Goal: Information Seeking & Learning: Learn about a topic

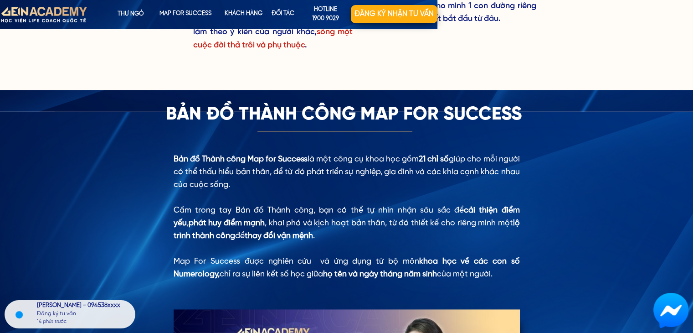
scroll to position [652, 0]
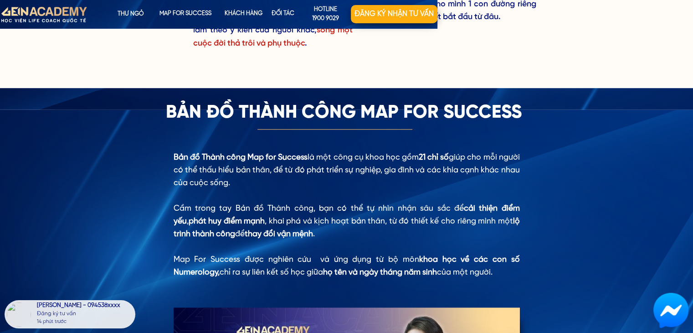
click at [310, 102] on h3 "Bản đồ thành công Map For Success" at bounding box center [347, 113] width 362 height 22
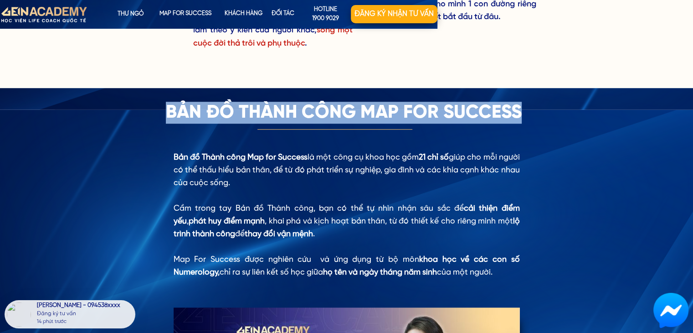
click at [310, 102] on h3 "Bản đồ thành công Map For Success" at bounding box center [347, 113] width 362 height 22
copy h3 "Bản đồ thành công Map For Success"
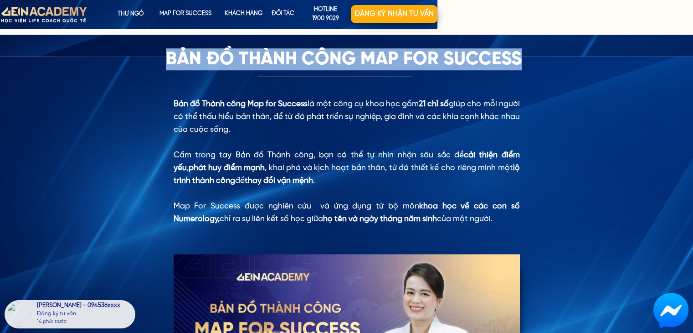
scroll to position [706, 0]
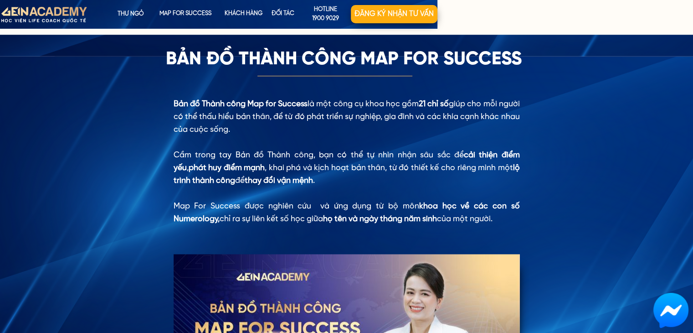
click at [222, 117] on div "Bản đồ Thành công Map for Success là một công cụ khoa học gồm 21 chỉ số giúp ch…" at bounding box center [347, 162] width 346 height 128
drag, startPoint x: 166, startPoint y: 53, endPoint x: 169, endPoint y: 60, distance: 7.2
click at [169, 60] on h3 "Bản đồ thành công Map For Success" at bounding box center [347, 59] width 362 height 22
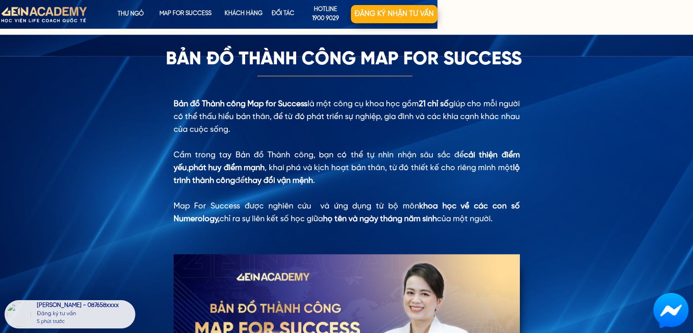
drag, startPoint x: 165, startPoint y: 59, endPoint x: 500, endPoint y: 220, distance: 371.7
click at [349, 220] on div "Bản đồ Thành công Map for Success là một công cụ khoa học gồm 21 chỉ số giúp ch…" at bounding box center [347, 278] width 438 height 486
copy div "Bản đồ Thành công Map for Success là một công cụ khoa học gồm 21 chỉ số giúp ch…"
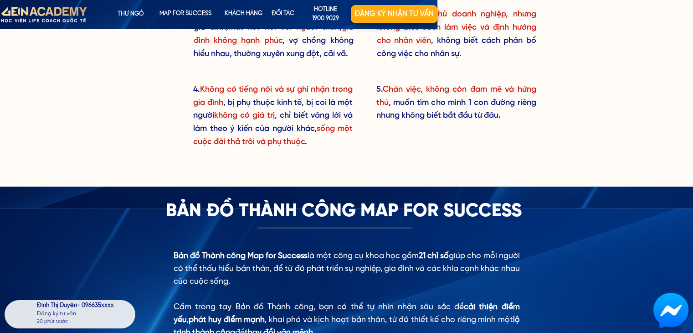
scroll to position [554, 0]
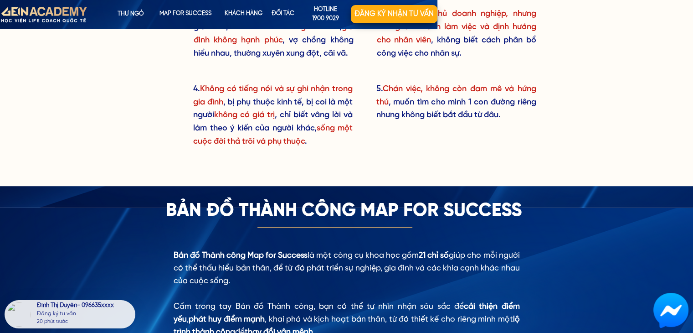
click at [347, 218] on h3 "Bản đồ thành công Map For Success" at bounding box center [347, 211] width 362 height 22
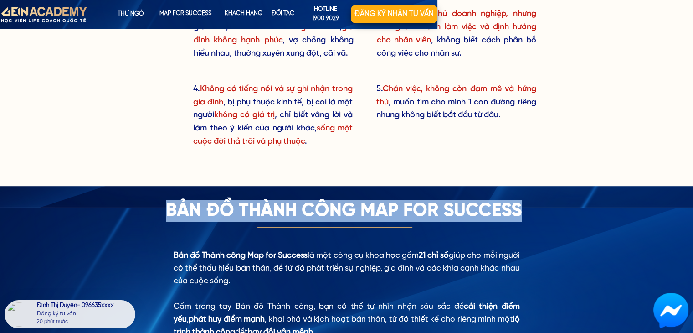
click at [347, 218] on h3 "Bản đồ thành công Map For Success" at bounding box center [347, 211] width 362 height 22
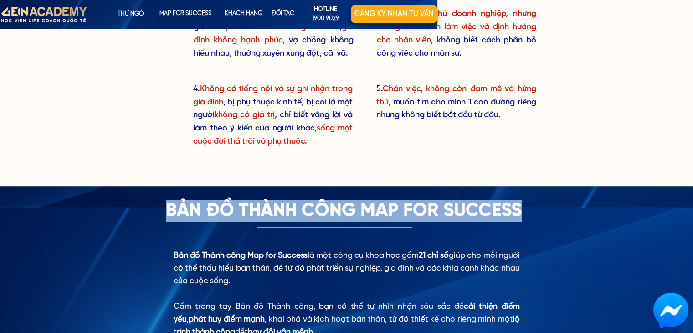
copy h3 "Bản đồ thành công Map For Success"
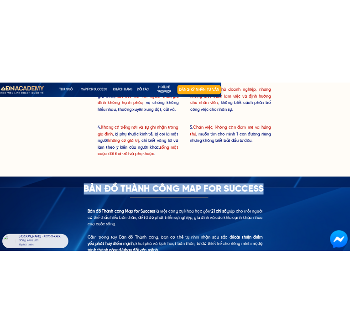
scroll to position [0, 0]
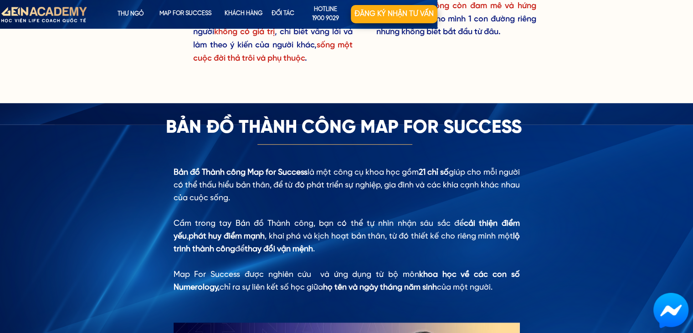
scroll to position [684, 0]
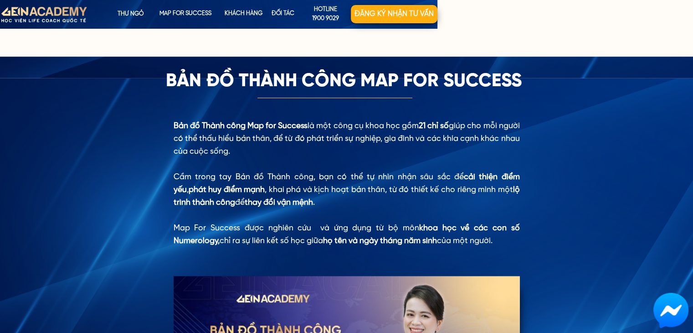
drag, startPoint x: 188, startPoint y: 124, endPoint x: 505, endPoint y: 242, distance: 338.2
click at [349, 242] on div "Bản đồ Thành công Map for Success là một công cụ khoa học gồm 21 chỉ số giúp ch…" at bounding box center [347, 183] width 346 height 128
copy div "Bản đồ Thành công Map for Success là một công cụ khoa học gồm 21 chỉ số giúp ch…"
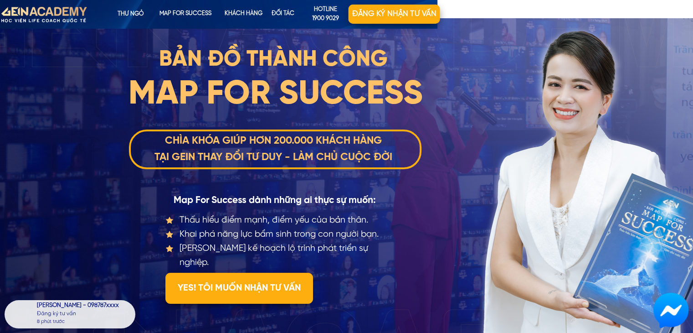
scroll to position [0, 0]
